Goal: Task Accomplishment & Management: Manage account settings

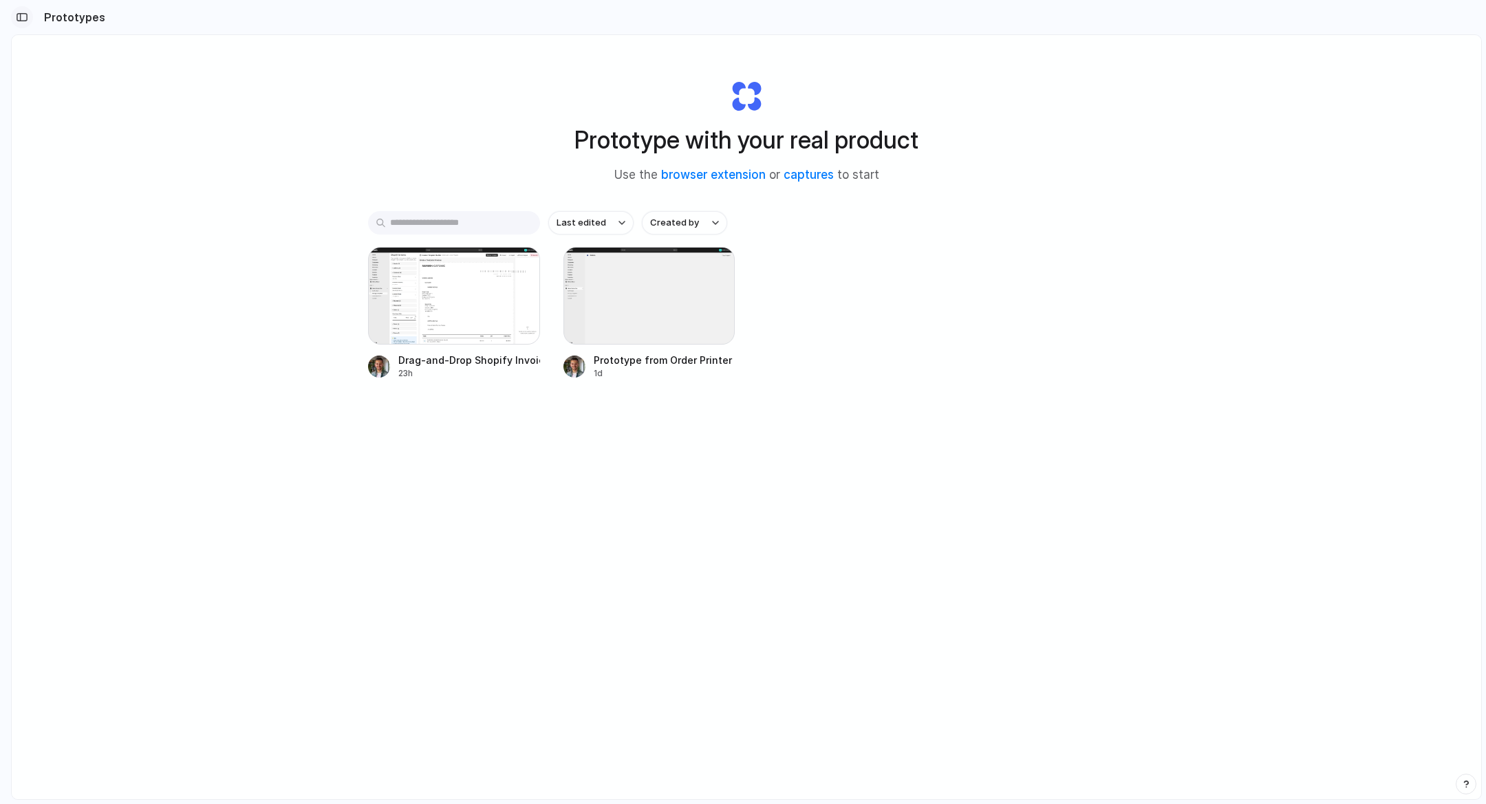
click at [21, 19] on div "button" at bounding box center [22, 17] width 12 height 10
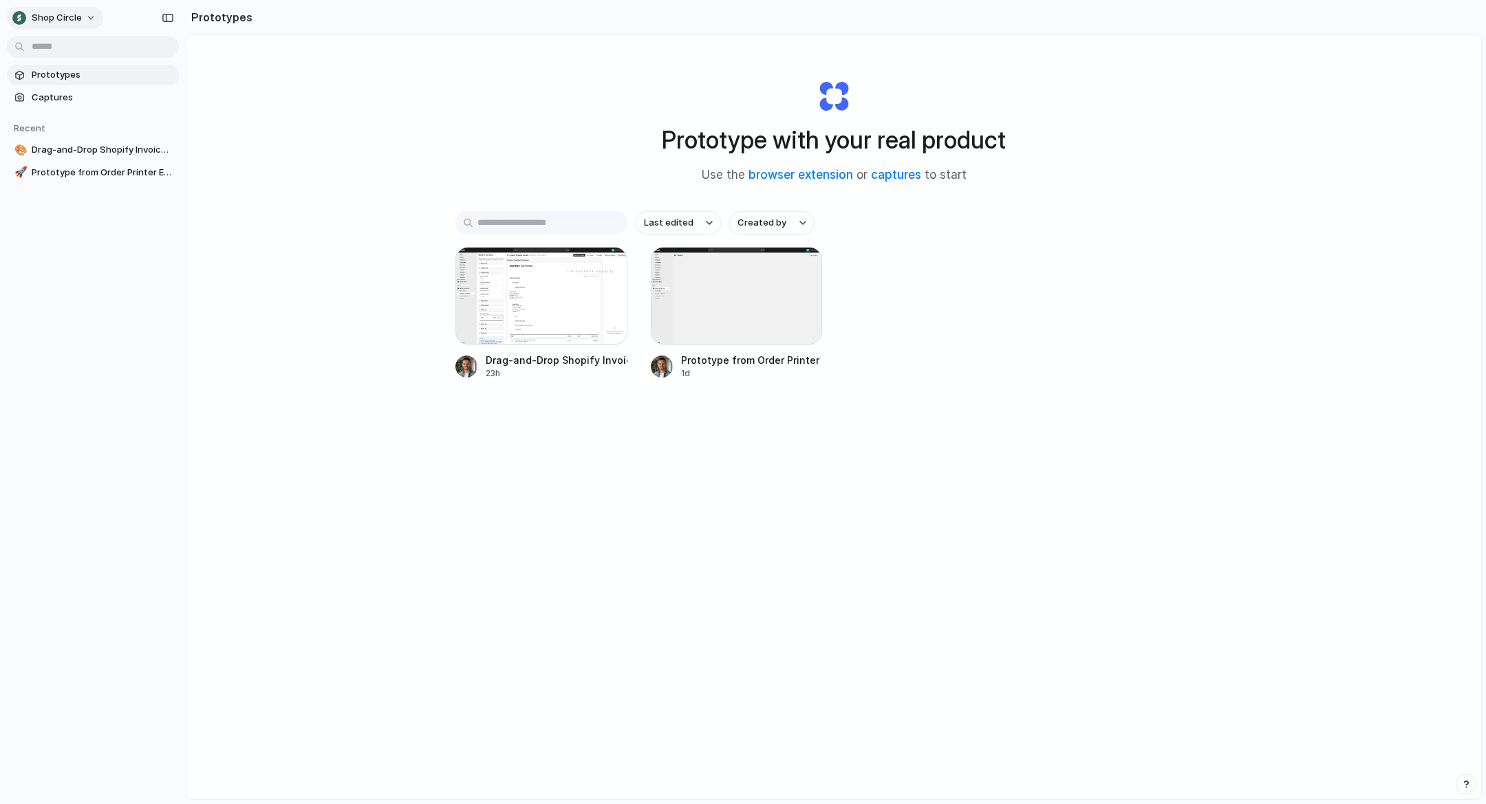
click at [56, 14] on span "Shop Circle" at bounding box center [57, 18] width 50 height 14
click at [81, 50] on li "Settings" at bounding box center [67, 49] width 114 height 22
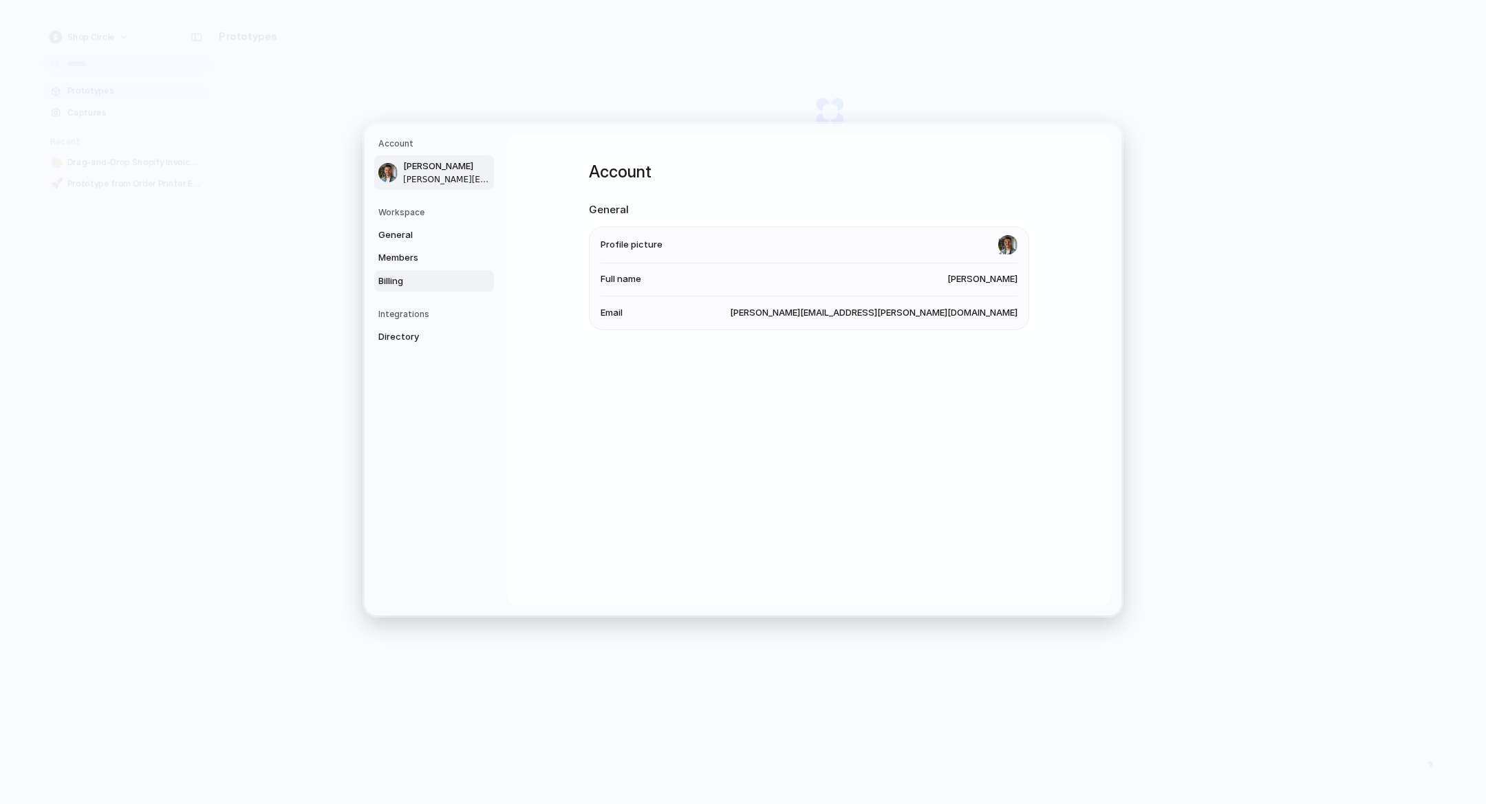
click at [418, 286] on span "Billing" at bounding box center [422, 282] width 88 height 14
